Goal: Task Accomplishment & Management: Manage account settings

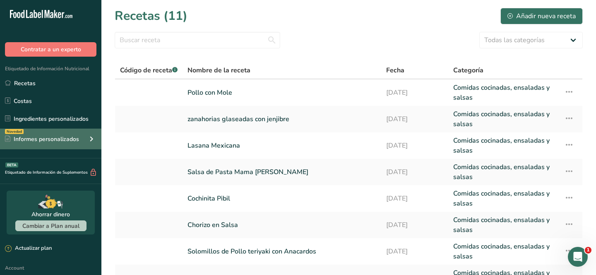
click at [50, 142] on div "Informes personalizados" at bounding box center [42, 139] width 74 height 9
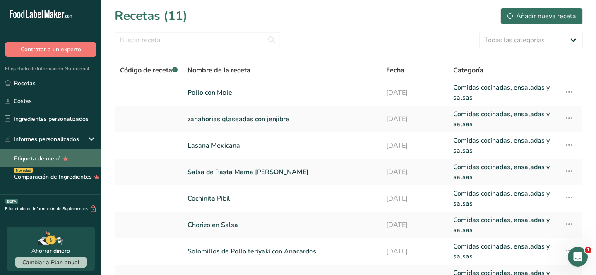
click at [50, 155] on link "Etiqueta de menú" at bounding box center [50, 158] width 101 height 18
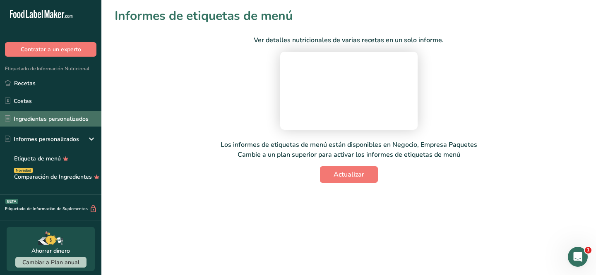
click at [58, 121] on link "Ingredientes personalizados" at bounding box center [50, 119] width 101 height 16
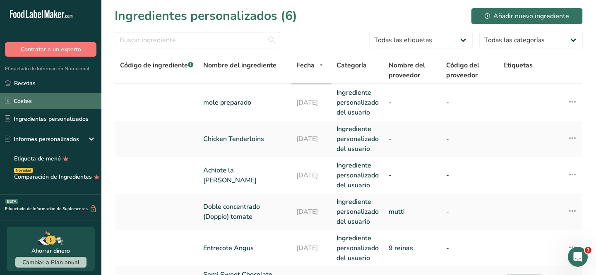
click at [57, 105] on link "Costas" at bounding box center [50, 101] width 101 height 16
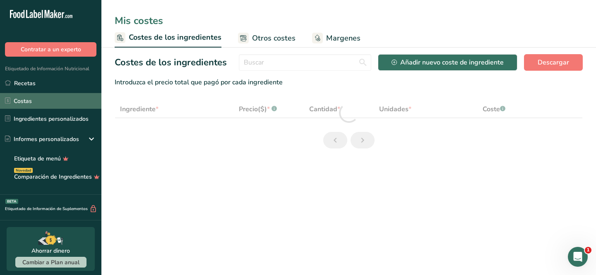
select select "1"
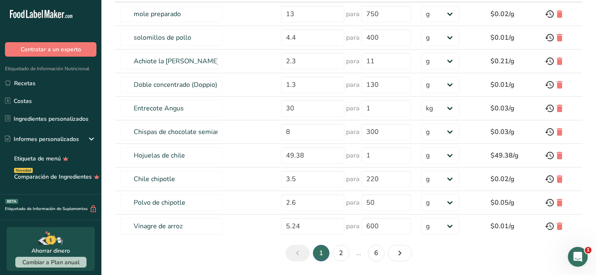
scroll to position [142, 0]
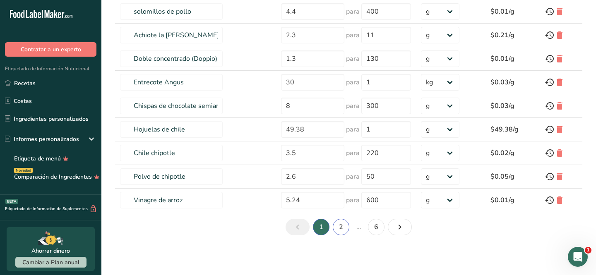
click at [336, 226] on link "2" at bounding box center [341, 227] width 17 height 17
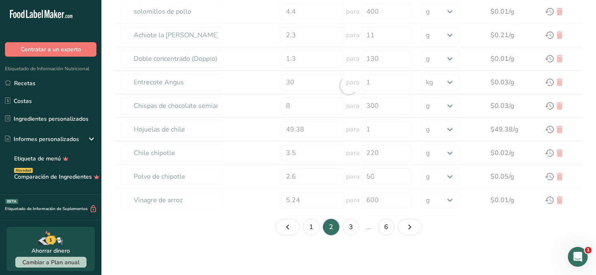
type input "Aceite de [PERSON_NAME] extra"
type input "2.69"
type input "250"
type input "Vinagre de [PERSON_NAME]"
type input "0.9"
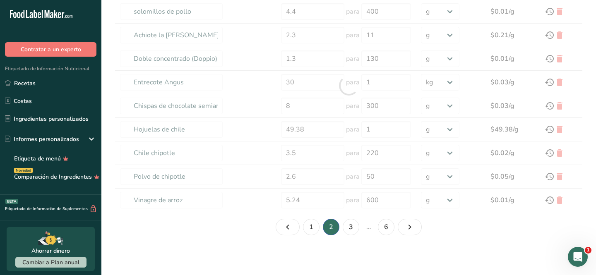
type input "1"
type input "Crema"
type input "1.3"
type input "197"
type input "Crustáceos, camarones, crudos"
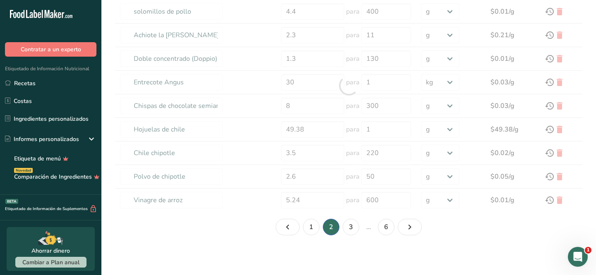
type input "11.99"
type input "435"
type input "Agentes leudantes, bicarbonato de sodio."
type input "0.08"
type input "5"
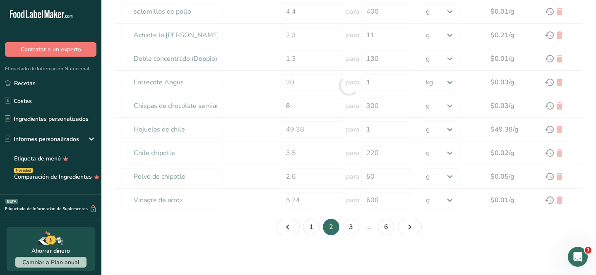
select select "-1"
type input "Sopa, cubitos de caldo de pollo, seco, preparado con agua"
type input "1.19"
type input "80"
type input "Salsa de soja elaborada con soja y trigo (shoyu)"
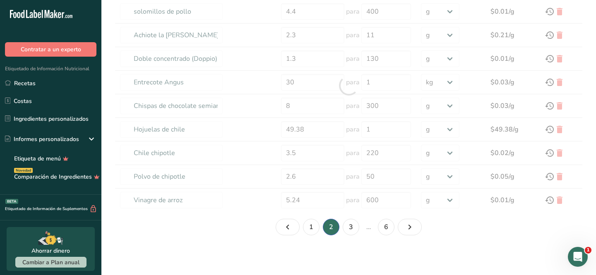
type input "4.48"
type input "500"
type input "Extracto de vainilla"
type input "0.08"
type input "4"
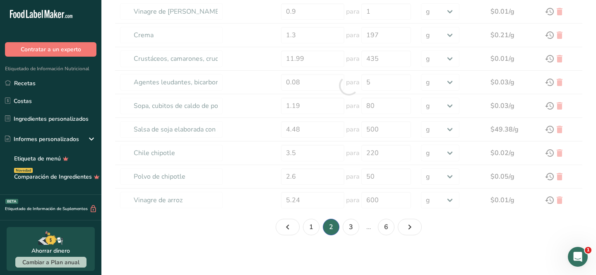
type input "[PERSON_NAME]"
type input "0.9"
type input "1"
type input "sal, mesa"
type input "0.45"
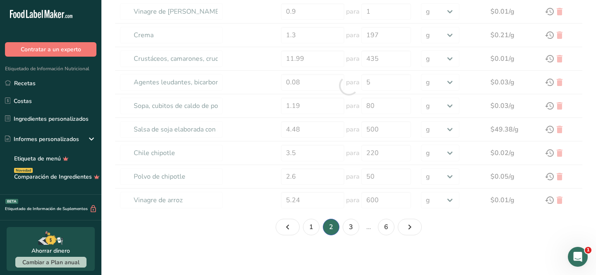
type input "1"
select select "1"
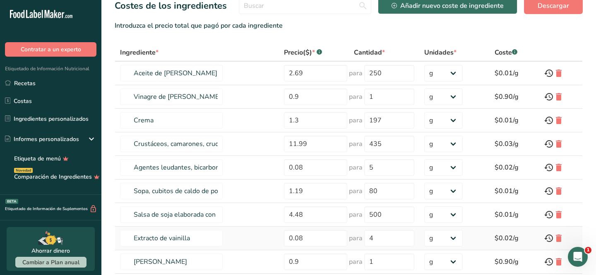
scroll to position [0, 0]
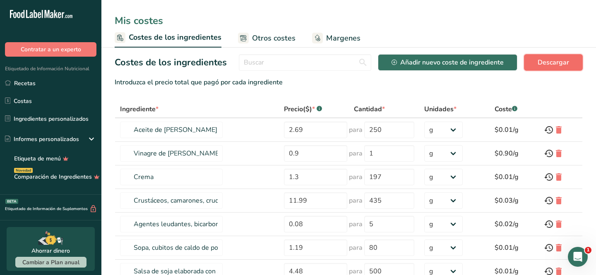
click at [556, 62] on span "Descargar" at bounding box center [552, 63] width 31 height 10
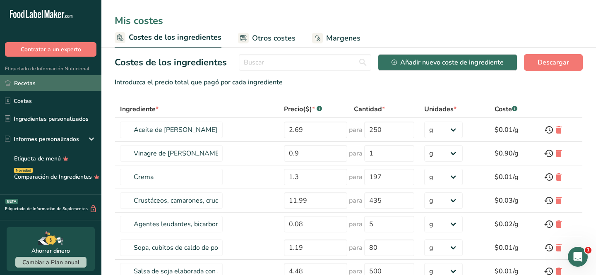
click at [51, 79] on link "Recetas" at bounding box center [50, 83] width 101 height 16
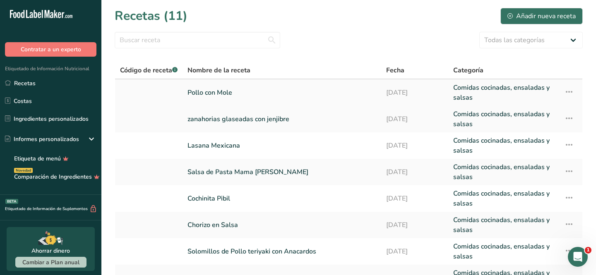
click at [570, 89] on icon at bounding box center [569, 91] width 10 height 15
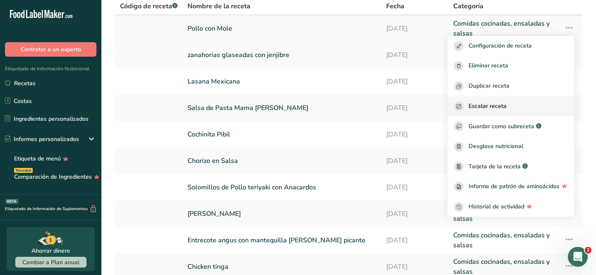
scroll to position [67, 0]
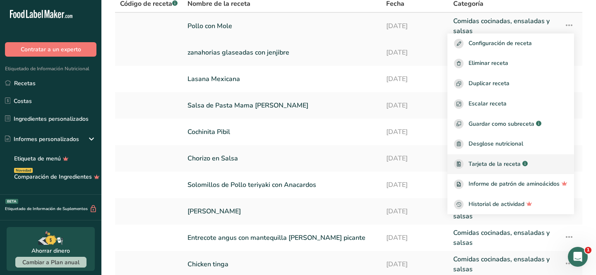
click at [499, 163] on span "Tarjeta de la receta" at bounding box center [494, 164] width 52 height 9
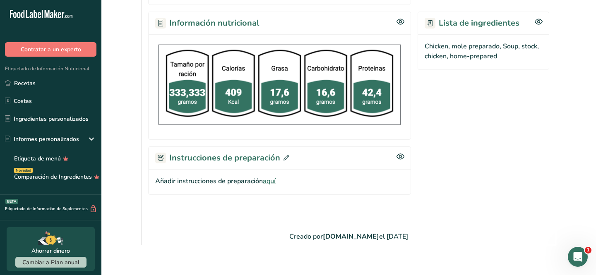
scroll to position [279, 0]
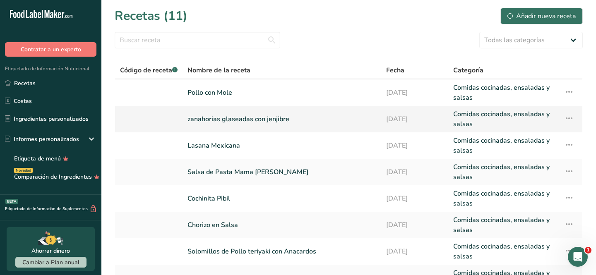
click at [568, 117] on icon at bounding box center [569, 118] width 10 height 15
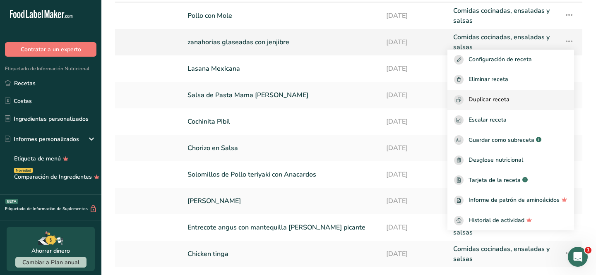
scroll to position [80, 0]
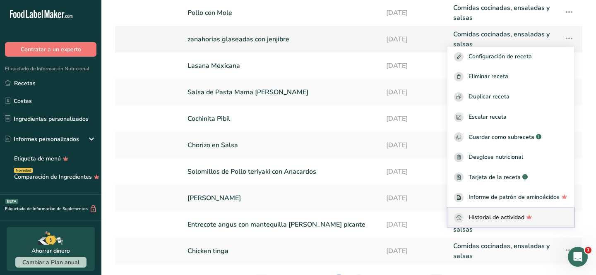
click at [501, 214] on span "Historial de actividad" at bounding box center [496, 218] width 56 height 10
click at [502, 216] on span "Historial de actividad" at bounding box center [496, 218] width 56 height 10
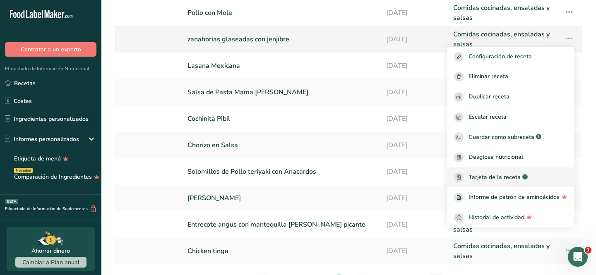
click at [518, 175] on span "Tarjeta de la receta" at bounding box center [494, 177] width 52 height 9
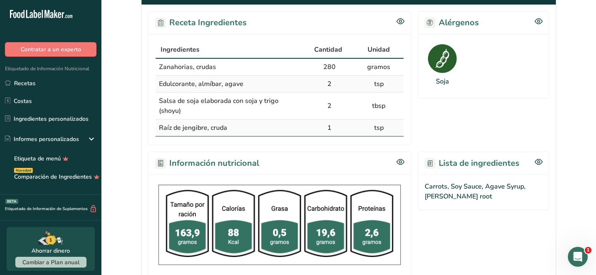
scroll to position [148, 0]
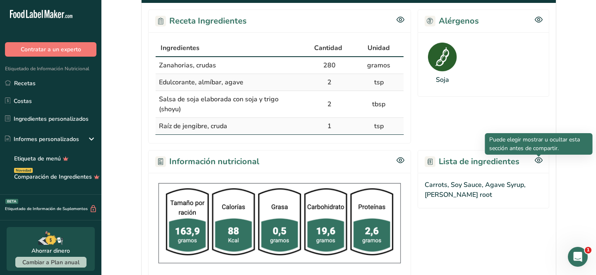
click at [537, 159] on icon at bounding box center [538, 160] width 2 height 2
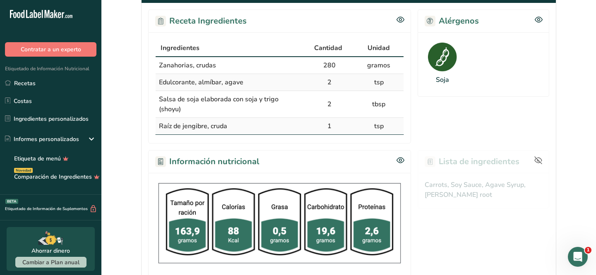
click at [537, 159] on icon at bounding box center [538, 160] width 8 height 8
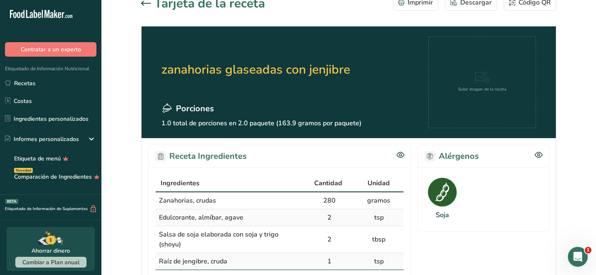
scroll to position [0, 0]
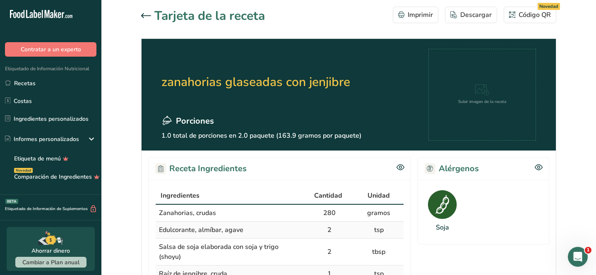
click at [150, 16] on icon at bounding box center [146, 15] width 10 height 5
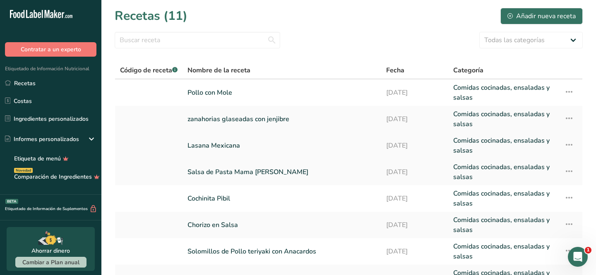
click at [570, 145] on icon at bounding box center [569, 144] width 10 height 15
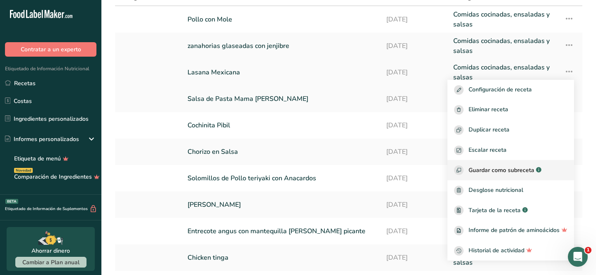
scroll to position [75, 0]
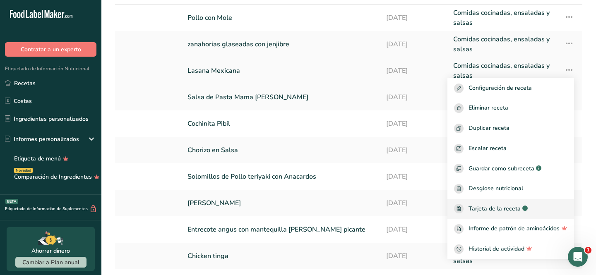
click at [500, 206] on span "Tarjeta de la receta" at bounding box center [494, 208] width 52 height 9
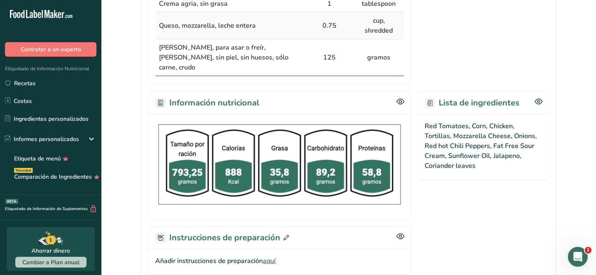
scroll to position [414, 0]
click at [175, 104] on h2 "Información nutricional" at bounding box center [207, 103] width 104 height 12
click at [162, 104] on icon at bounding box center [161, 104] width 1 height 0
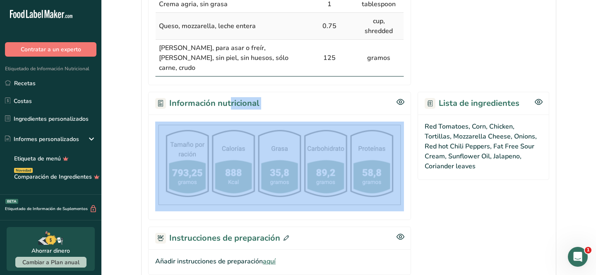
click at [162, 104] on icon at bounding box center [161, 104] width 1 height 0
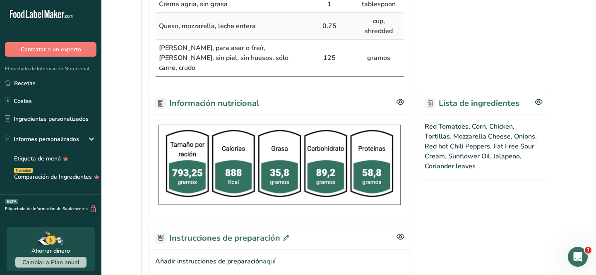
click at [268, 107] on div "Información nutricional" at bounding box center [279, 103] width 263 height 23
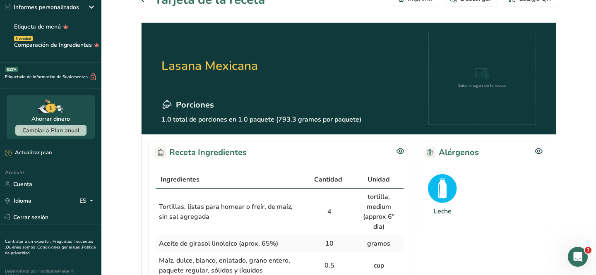
scroll to position [0, 0]
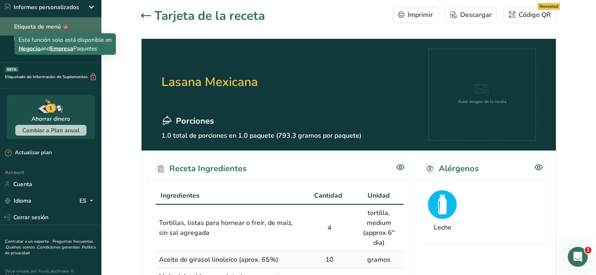
click at [66, 29] on icon at bounding box center [66, 26] width 12 height 9
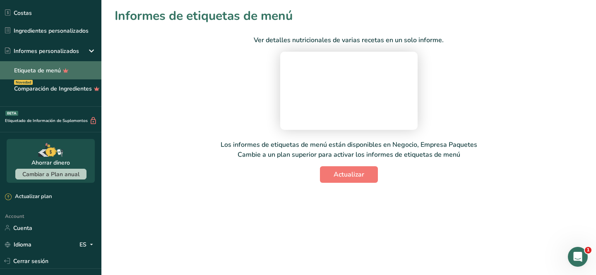
scroll to position [87, 0]
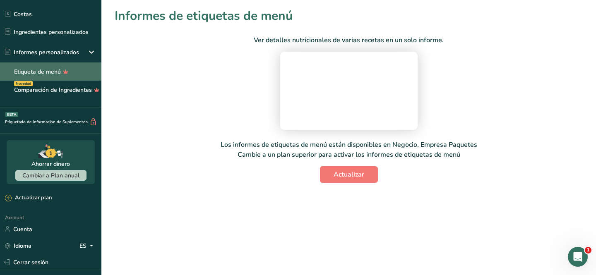
click at [33, 69] on link "Etiqueta de menú" at bounding box center [50, 71] width 101 height 18
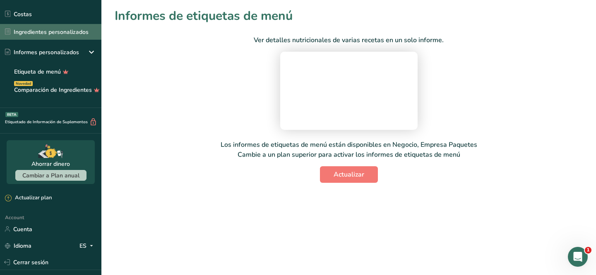
click at [70, 36] on link "Ingredientes personalizados" at bounding box center [50, 32] width 101 height 16
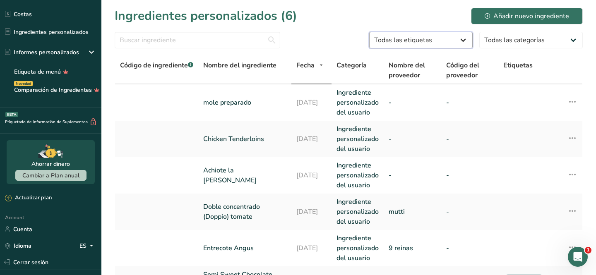
click at [398, 43] on select "Todas las etiquetas Fuente de antioxidantes Efecto prebiótico Fuente de omega 3…" at bounding box center [420, 40] width 103 height 17
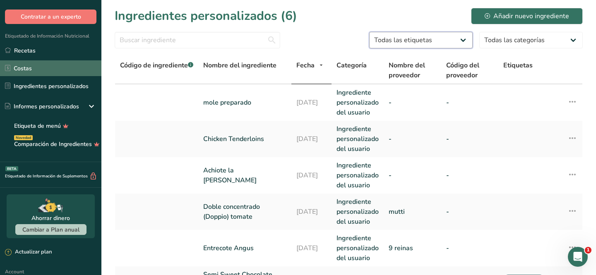
scroll to position [29, 0]
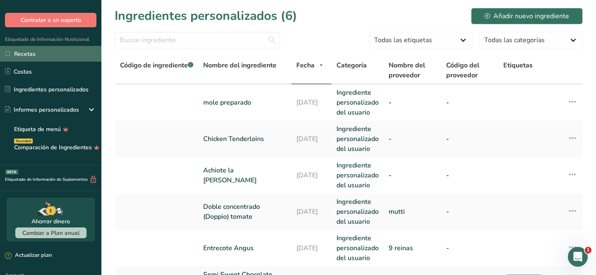
click at [27, 53] on link "Recetas" at bounding box center [50, 54] width 101 height 16
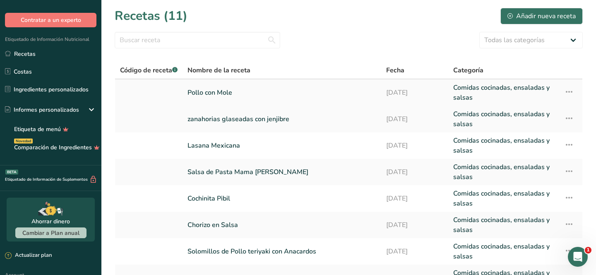
click at [205, 90] on link "Pollo con Mole" at bounding box center [281, 93] width 189 height 20
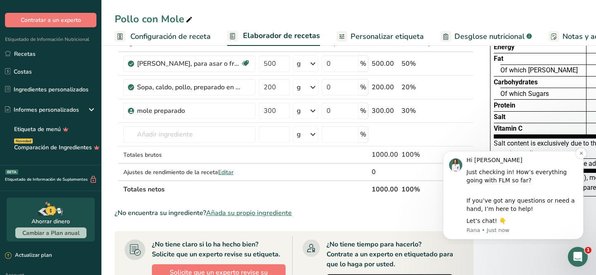
scroll to position [58, 0]
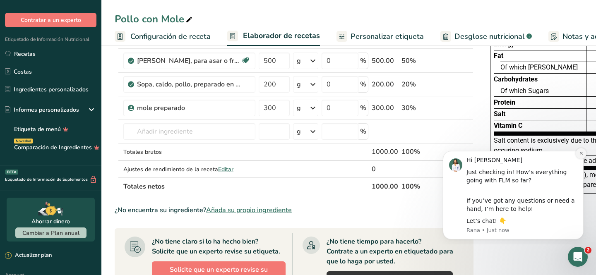
click at [579, 154] on icon "Dismiss notification" at bounding box center [581, 153] width 5 height 5
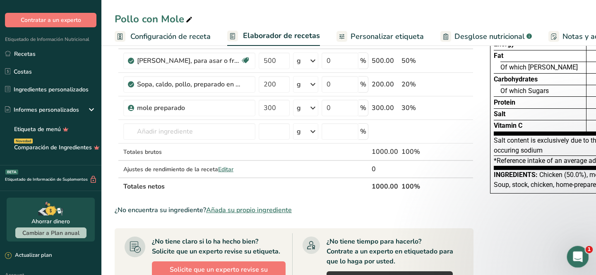
click at [575, 257] on icon "Open Intercom Messenger" at bounding box center [577, 256] width 14 height 14
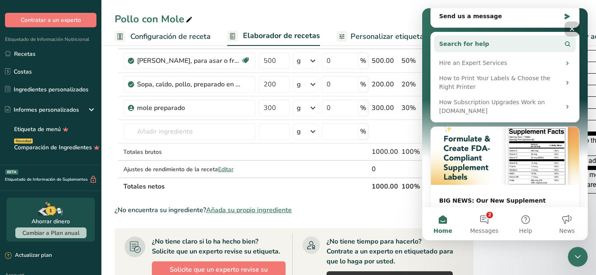
scroll to position [129, 0]
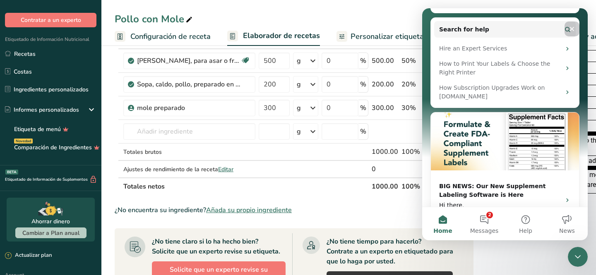
click at [573, 27] on icon "Close" at bounding box center [571, 29] width 7 height 7
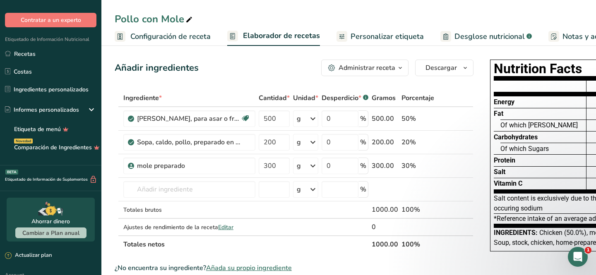
scroll to position [20, 0]
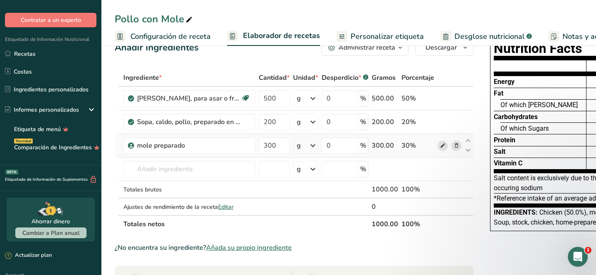
click at [440, 144] on icon at bounding box center [443, 145] width 6 height 9
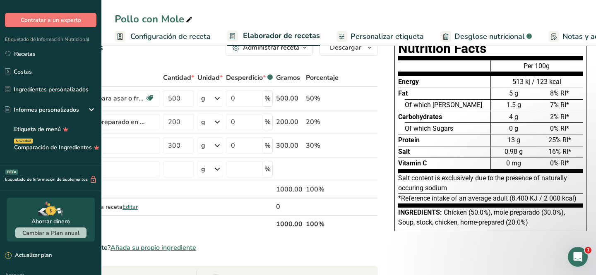
scroll to position [0, 0]
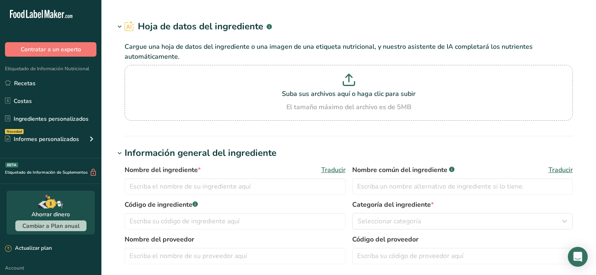
type input "mole preparado"
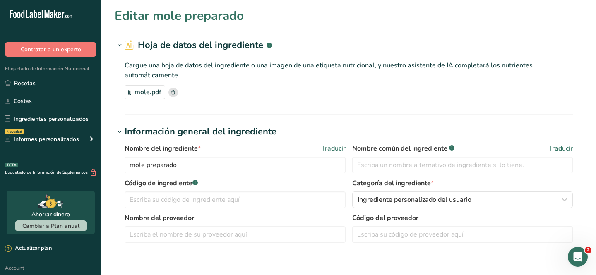
click at [151, 91] on div "mole.pdf" at bounding box center [145, 92] width 41 height 14
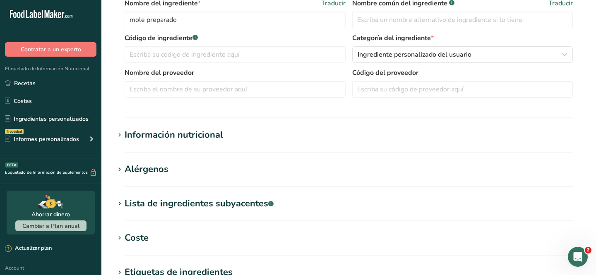
scroll to position [148, 0]
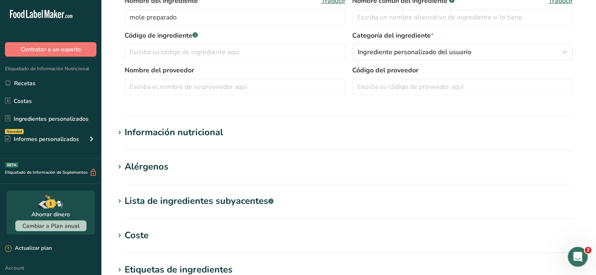
click at [184, 137] on div "Información nutricional" at bounding box center [174, 133] width 98 height 14
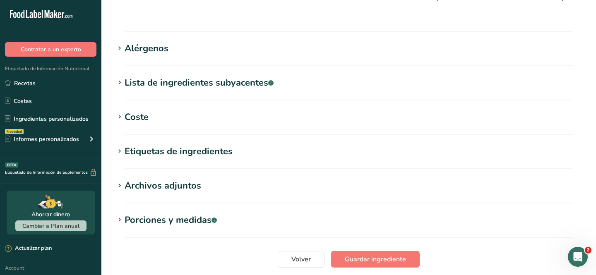
scroll to position [653, 0]
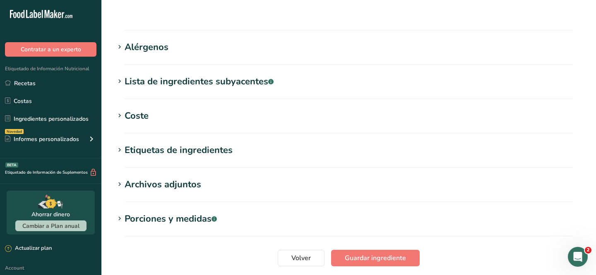
click at [241, 109] on h1 "Coste" at bounding box center [349, 116] width 468 height 14
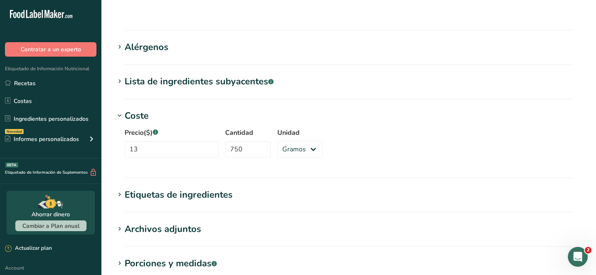
click at [241, 109] on h1 "Coste" at bounding box center [349, 116] width 468 height 14
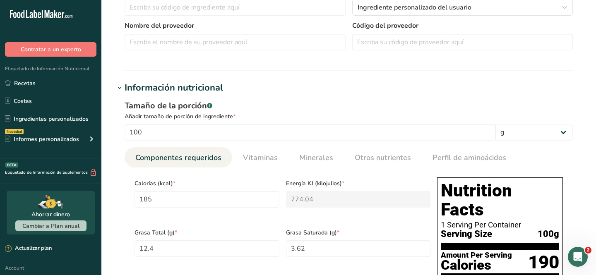
scroll to position [0, 0]
